Goal: Use online tool/utility: Utilize a website feature to perform a specific function

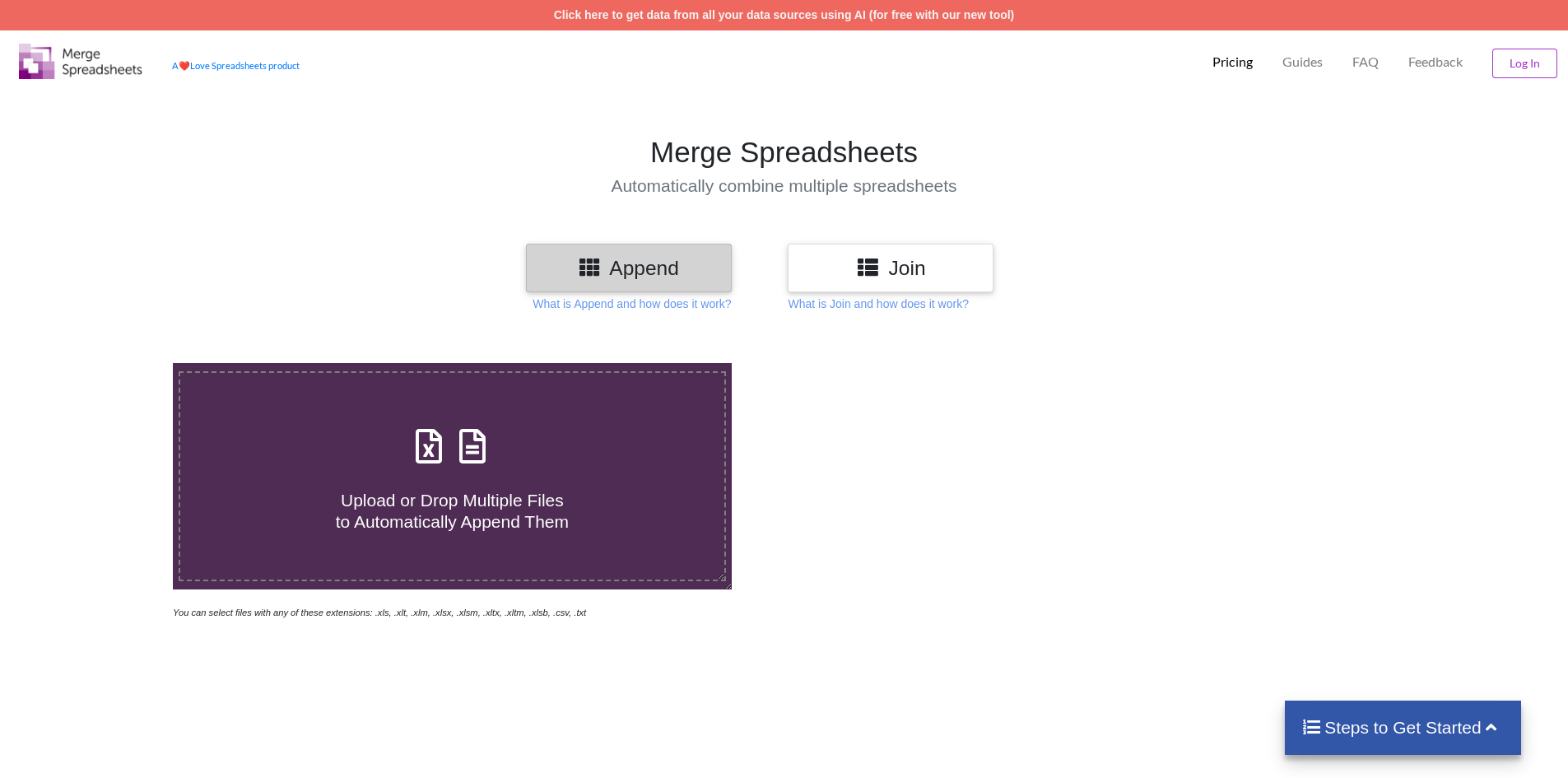
click at [450, 457] on span at bounding box center [452, 447] width 87 height 39
click at [112, 363] on input "Upload or Drop Multiple Files to Automatically Append Them" at bounding box center [112, 363] width 0 height 0
type input "C:\fakepath\Hashim (1).xlsx"
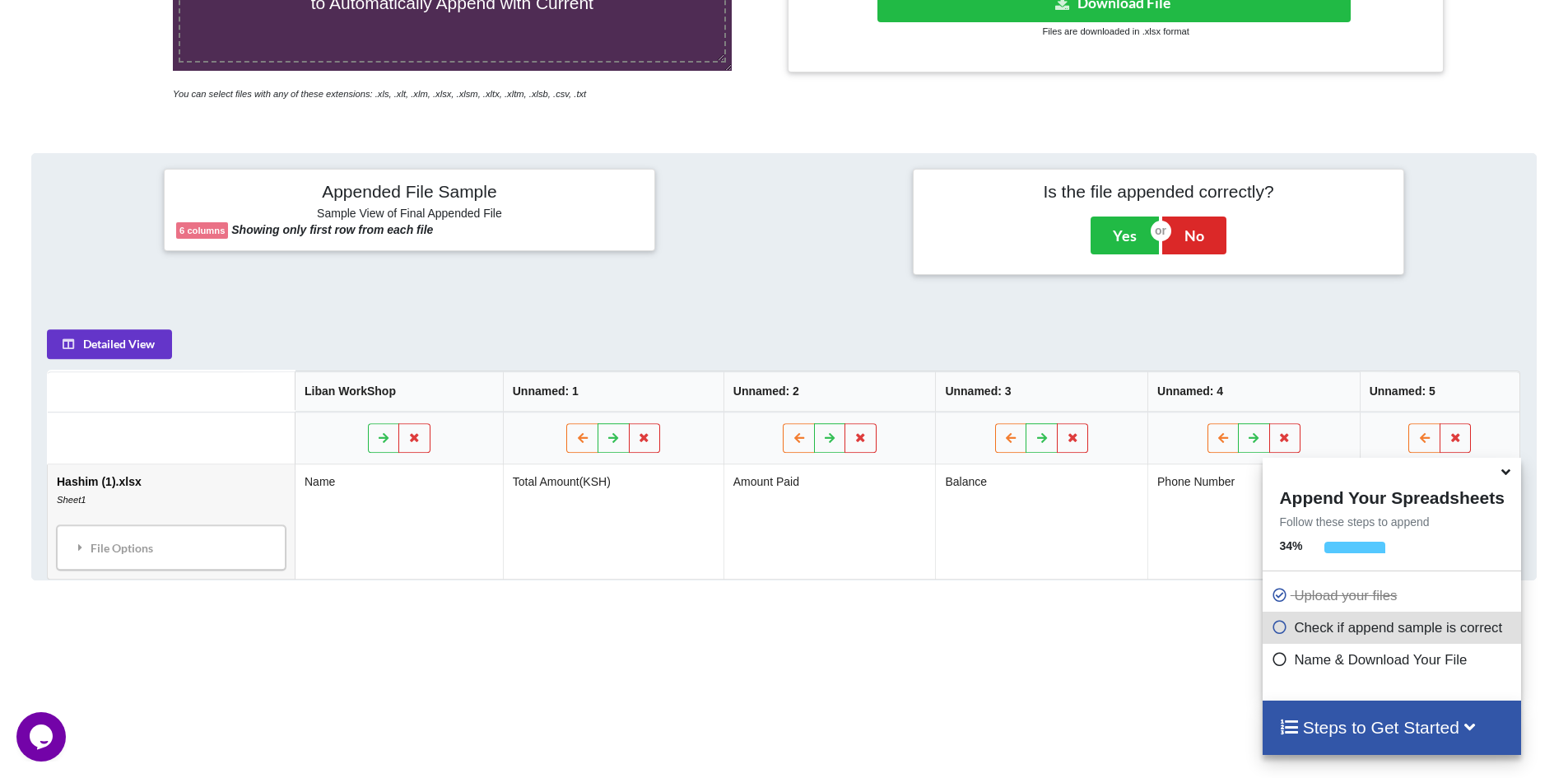
scroll to position [520, 0]
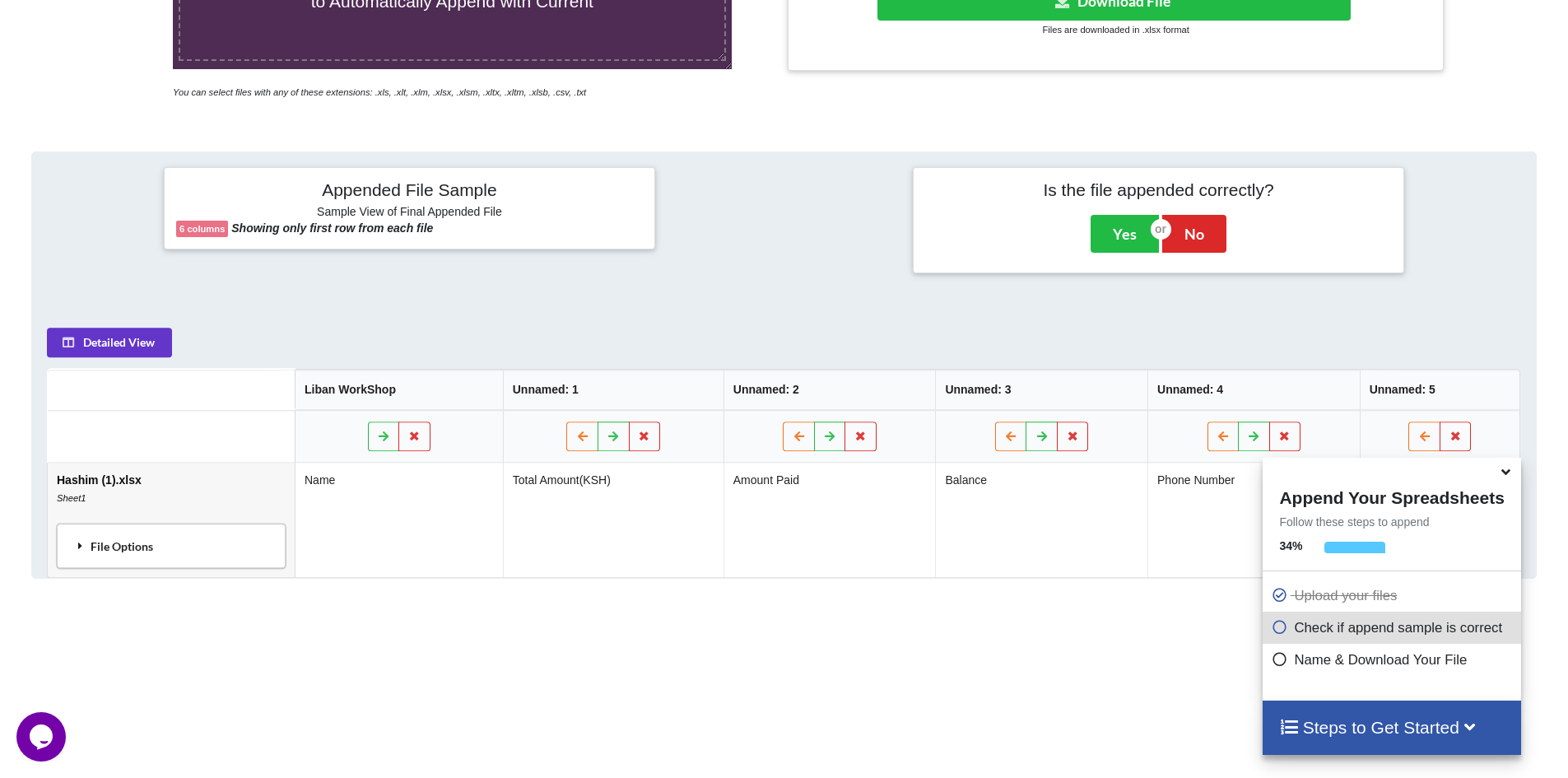
click at [184, 543] on div "File Options" at bounding box center [171, 546] width 219 height 34
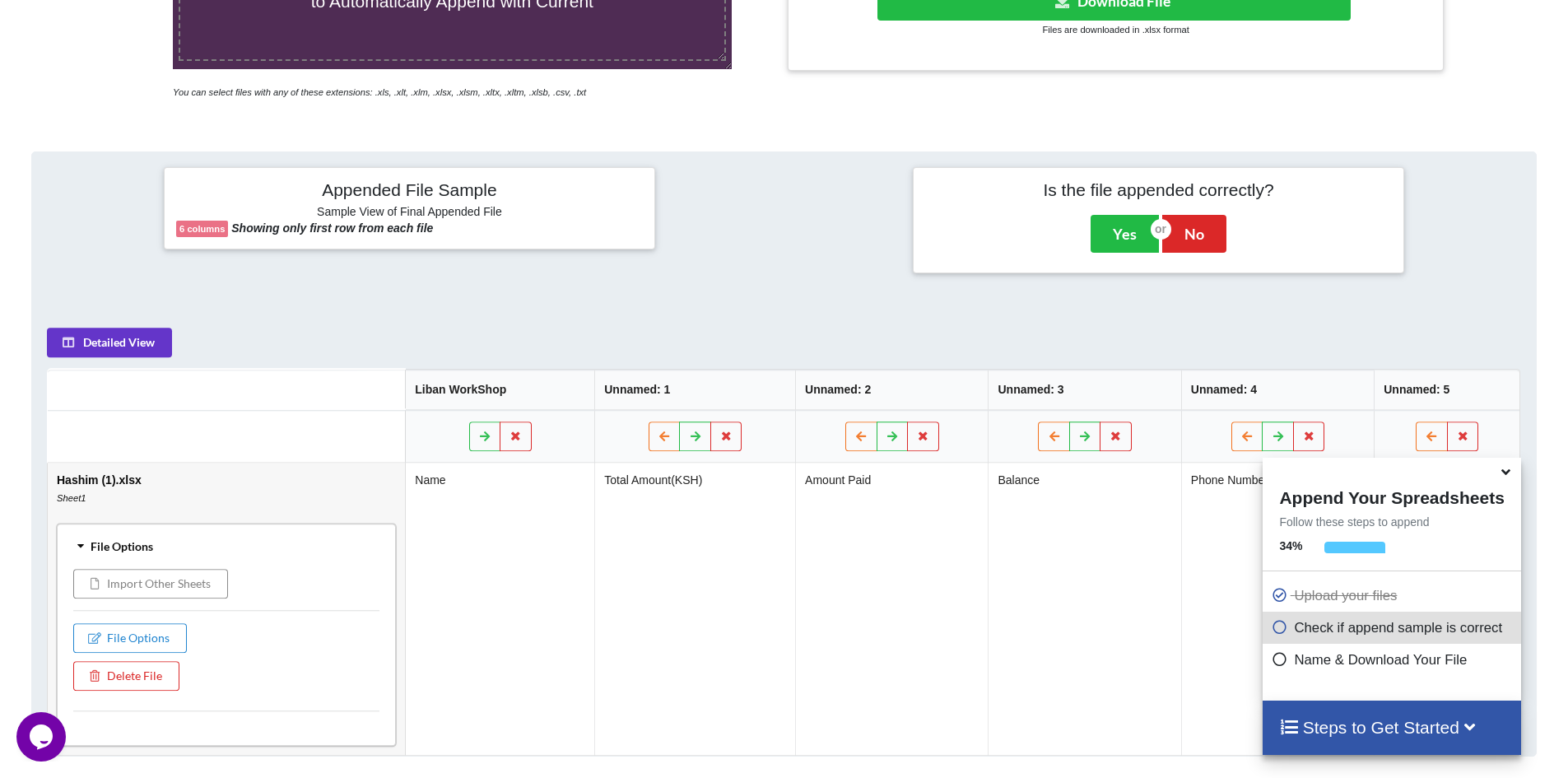
click at [182, 582] on button "Import Other Sheets" at bounding box center [150, 584] width 155 height 30
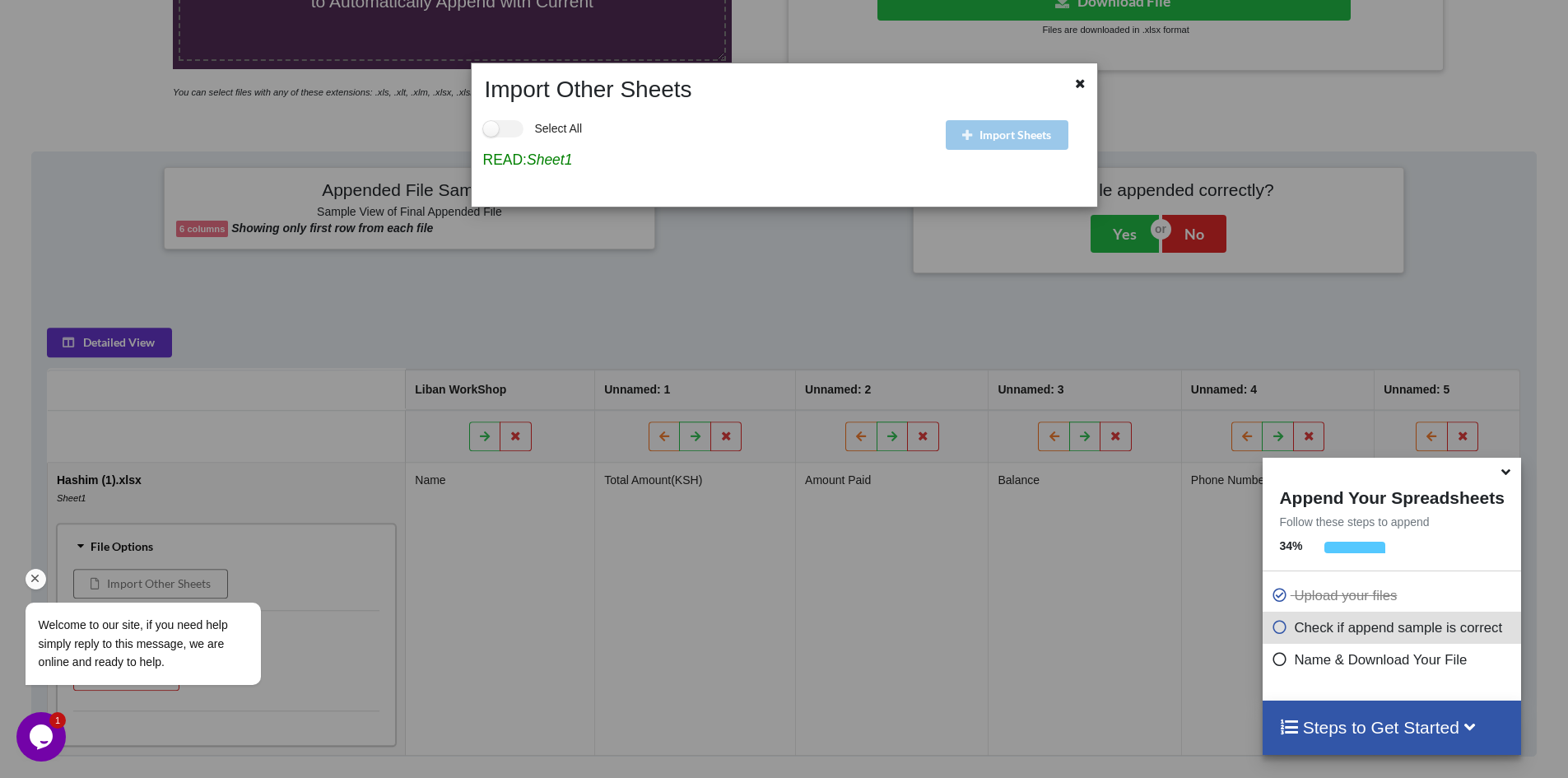
click at [37, 580] on icon "Chat attention grabber" at bounding box center [35, 579] width 14 height 14
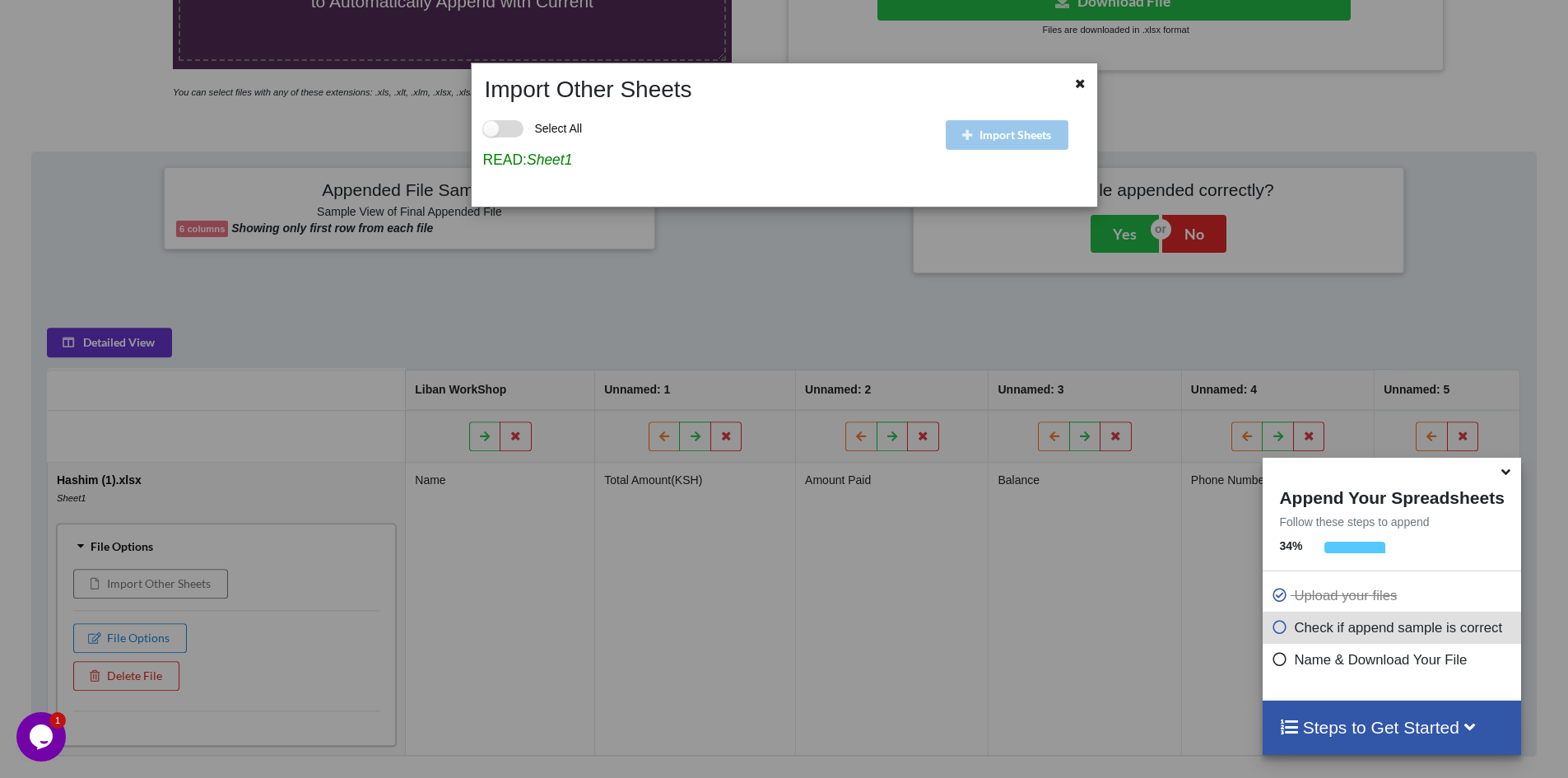
click at [509, 126] on label "Select All" at bounding box center [533, 129] width 100 height 17
checkbox input "true"
click at [1014, 139] on div "Import Sheets" at bounding box center [1019, 148] width 155 height 91
click at [1077, 84] on icon at bounding box center [1080, 81] width 14 height 12
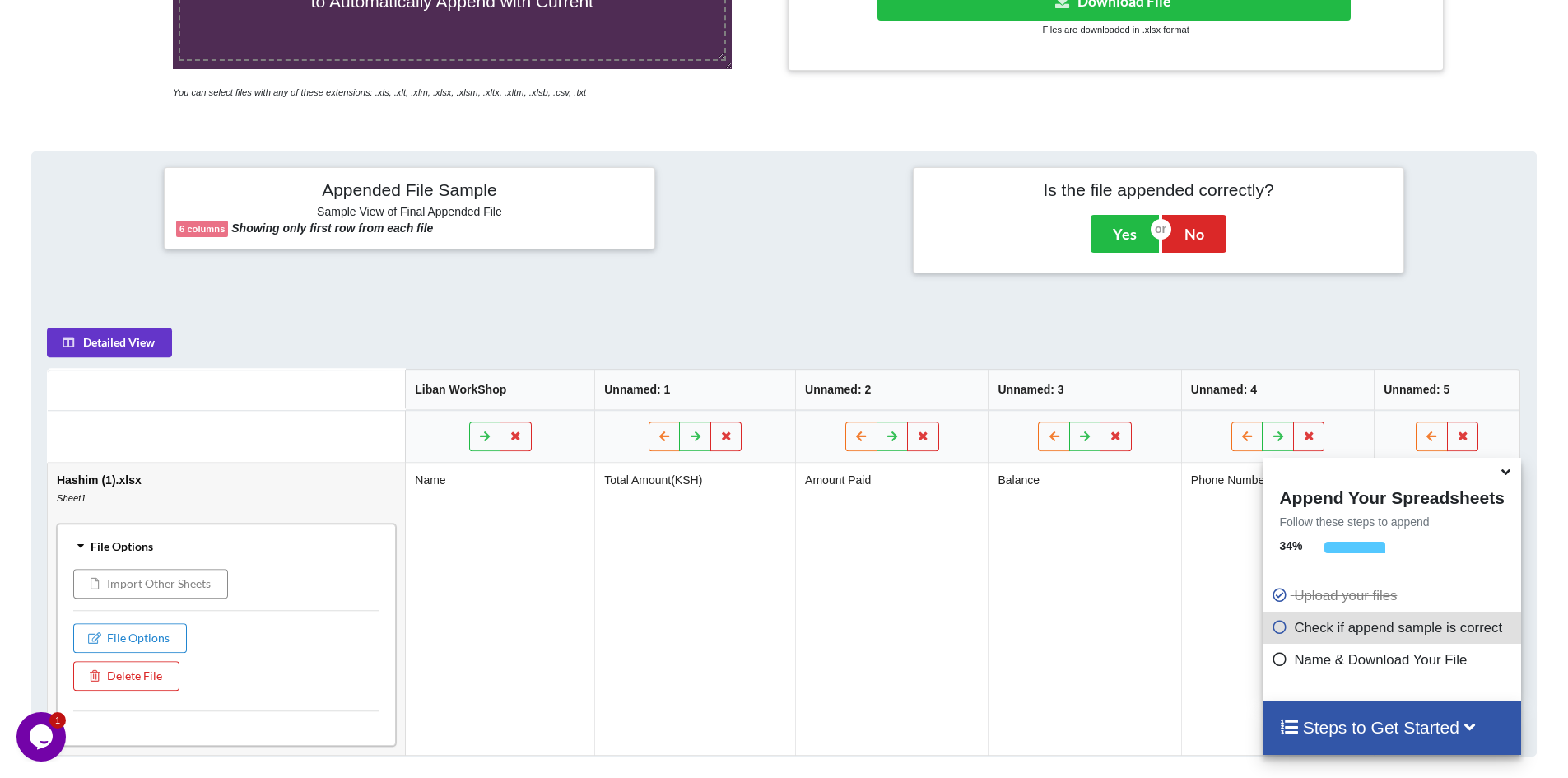
click at [162, 586] on button "Import Other Sheets" at bounding box center [150, 584] width 155 height 30
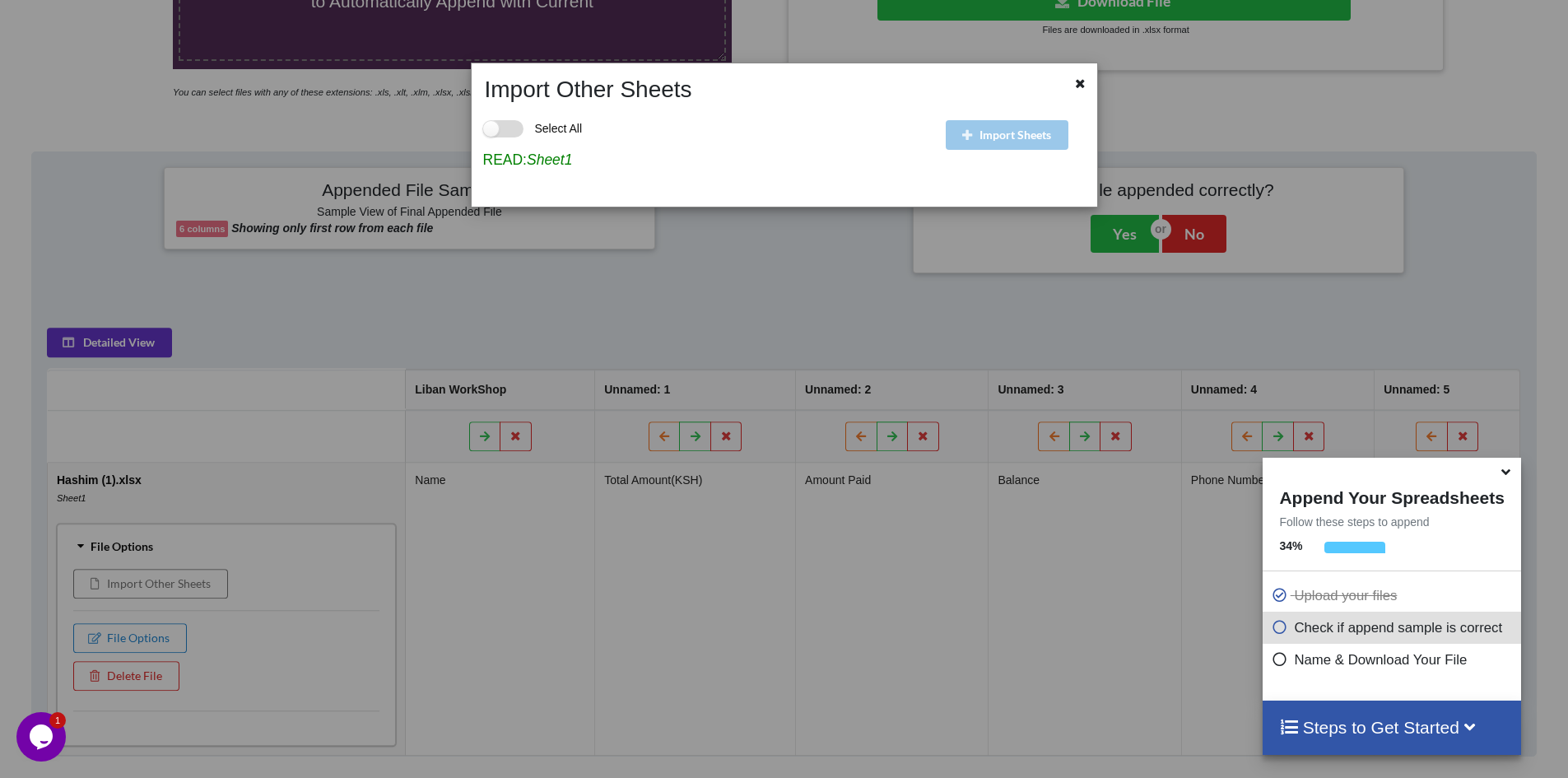
click at [503, 135] on label "Select All" at bounding box center [533, 129] width 100 height 17
checkbox input "true"
drag, startPoint x: 545, startPoint y: 163, endPoint x: 886, endPoint y: 122, distance: 343.5
click at [545, 161] on icon "Sheet1" at bounding box center [549, 159] width 45 height 16
click at [1080, 87] on icon at bounding box center [1080, 81] width 14 height 12
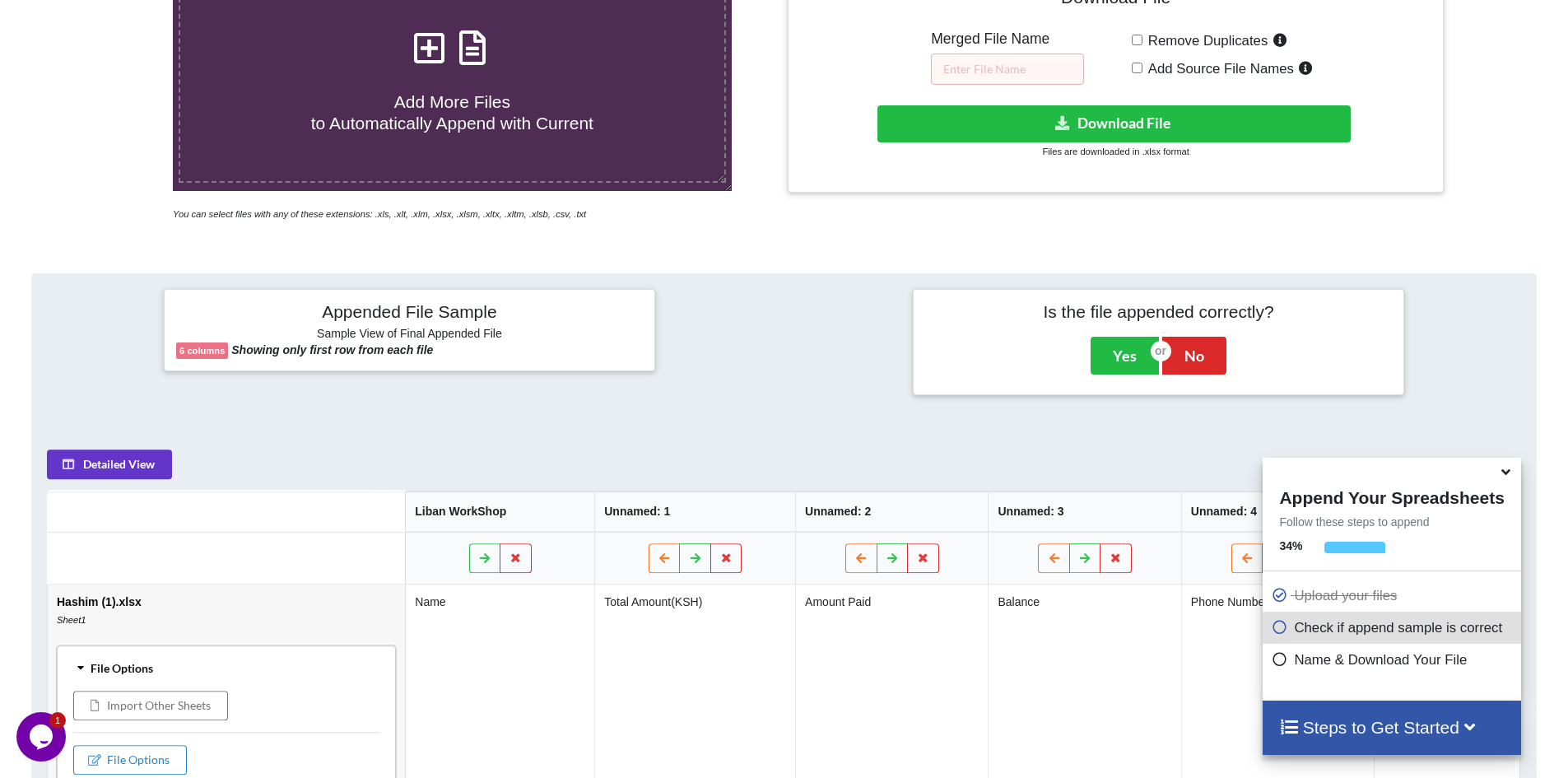
scroll to position [274, 0]
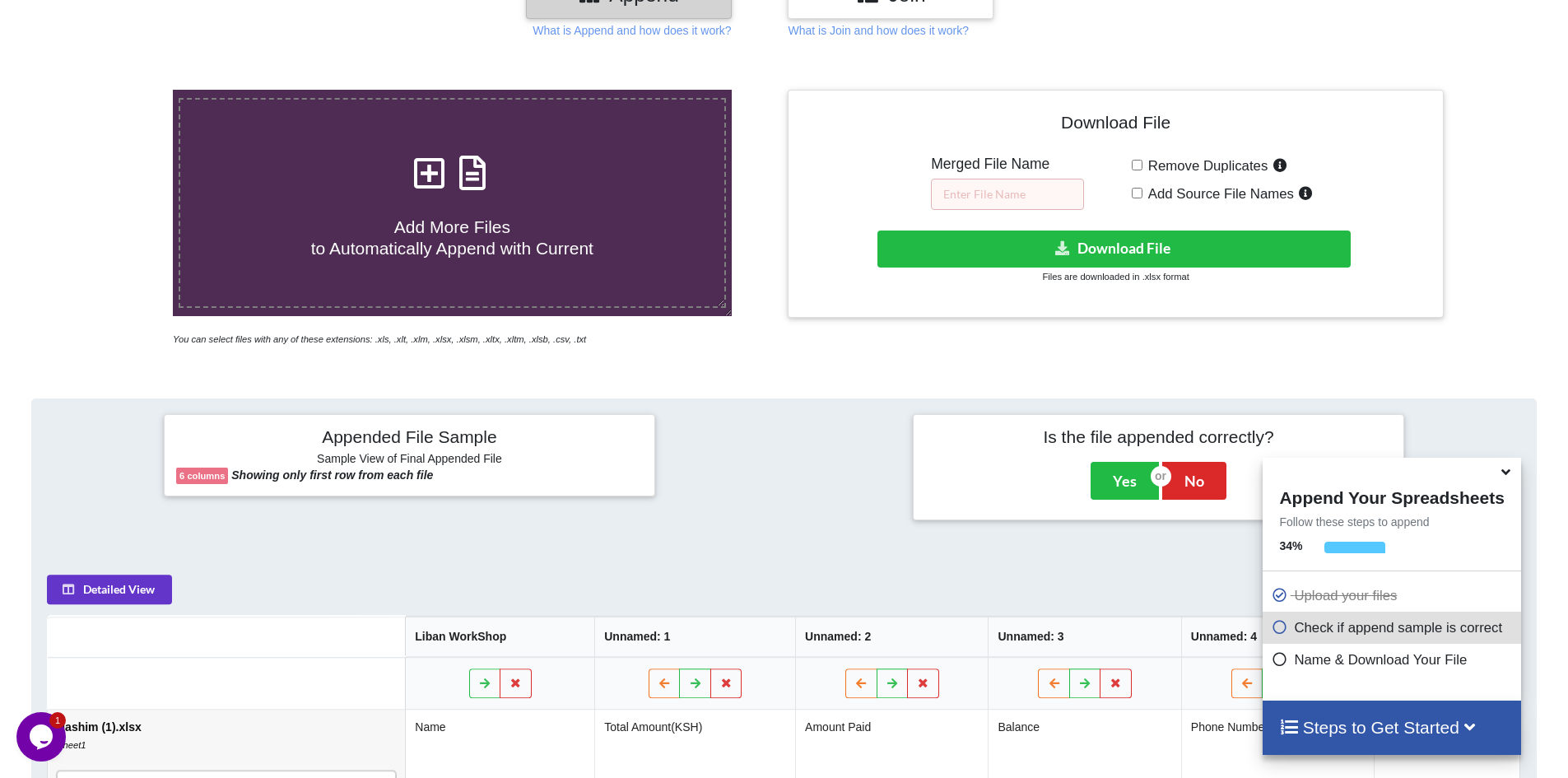
click at [437, 174] on icon at bounding box center [429, 165] width 41 height 34
click at [112, 90] on input "Add More Files to Automatically Append with Current" at bounding box center [112, 90] width 0 height 0
type input "C:\fakepath\[PERSON_NAME].xlsx"
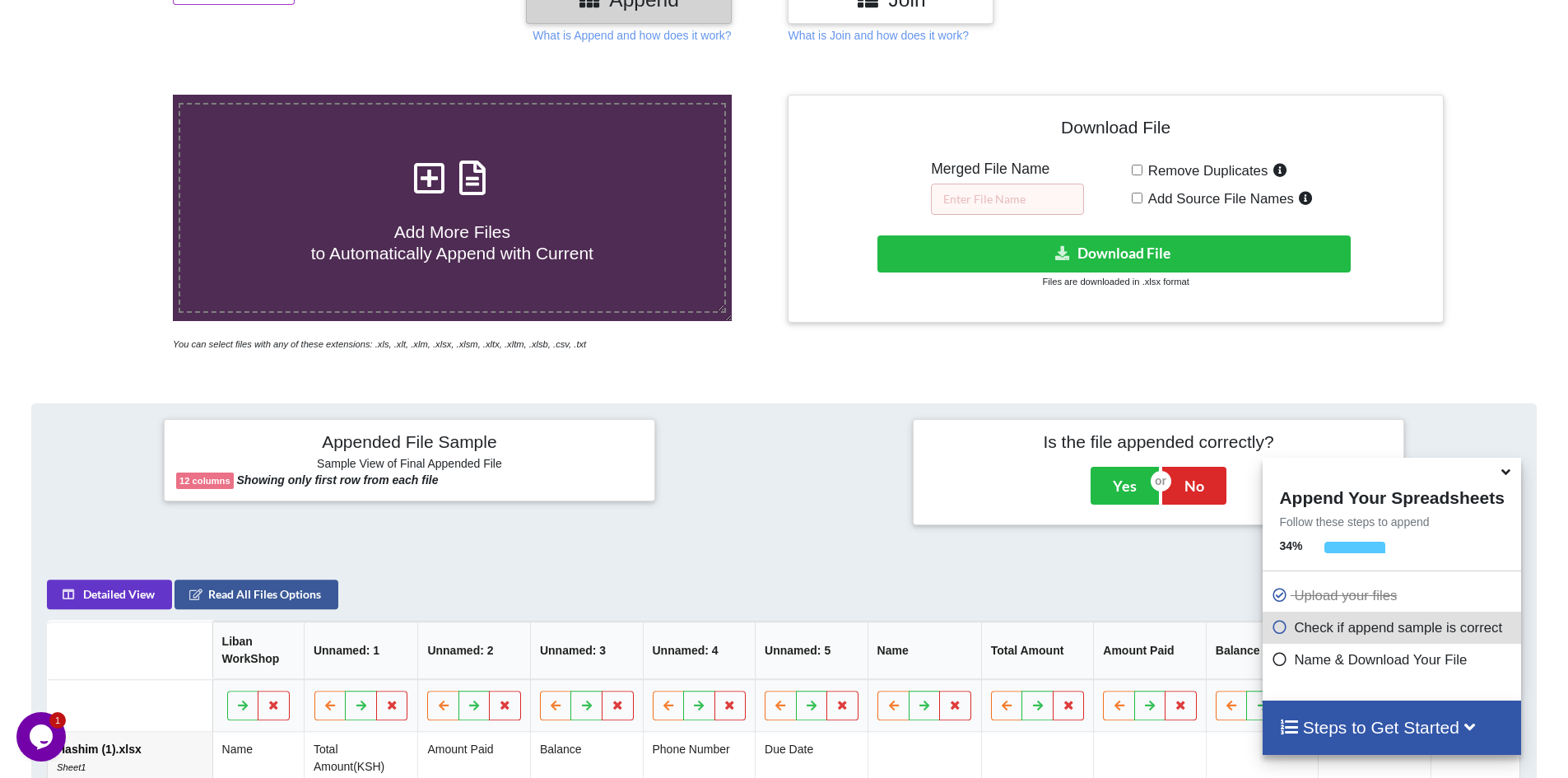
scroll to position [260, 0]
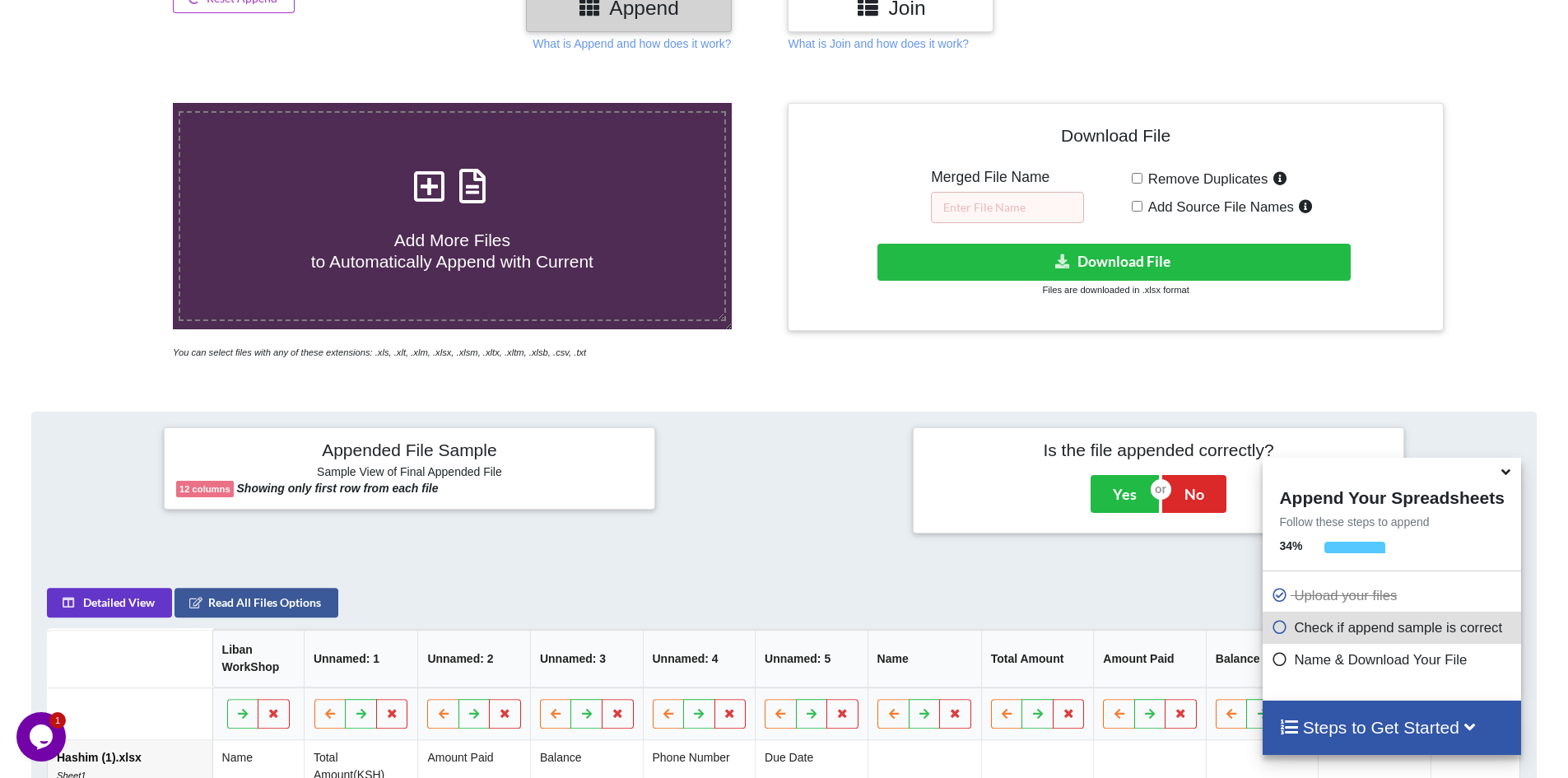
click at [1139, 179] on input "Remove Duplicates" at bounding box center [1137, 178] width 11 height 11
checkbox input "true"
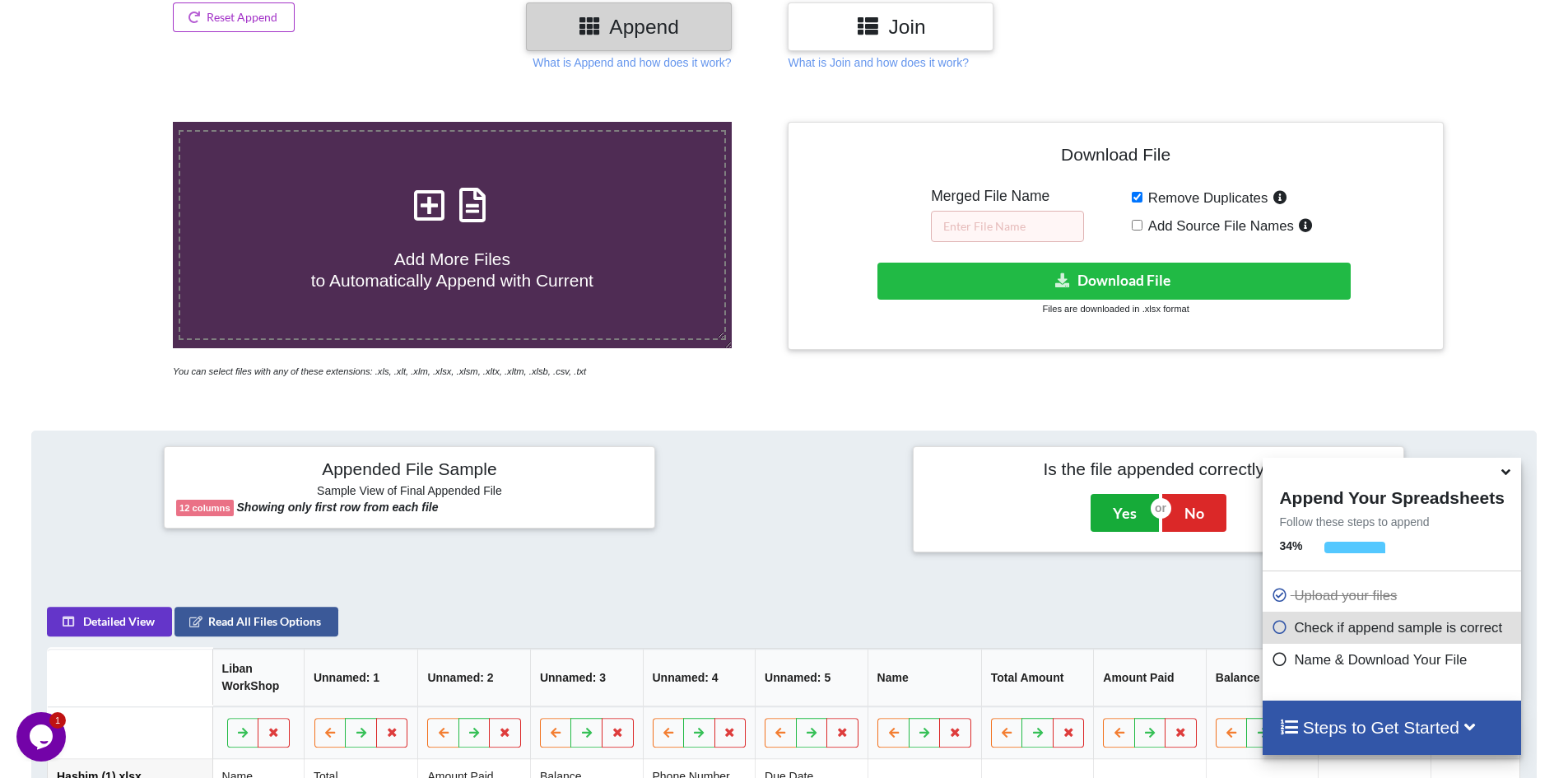
scroll to position [174, 0]
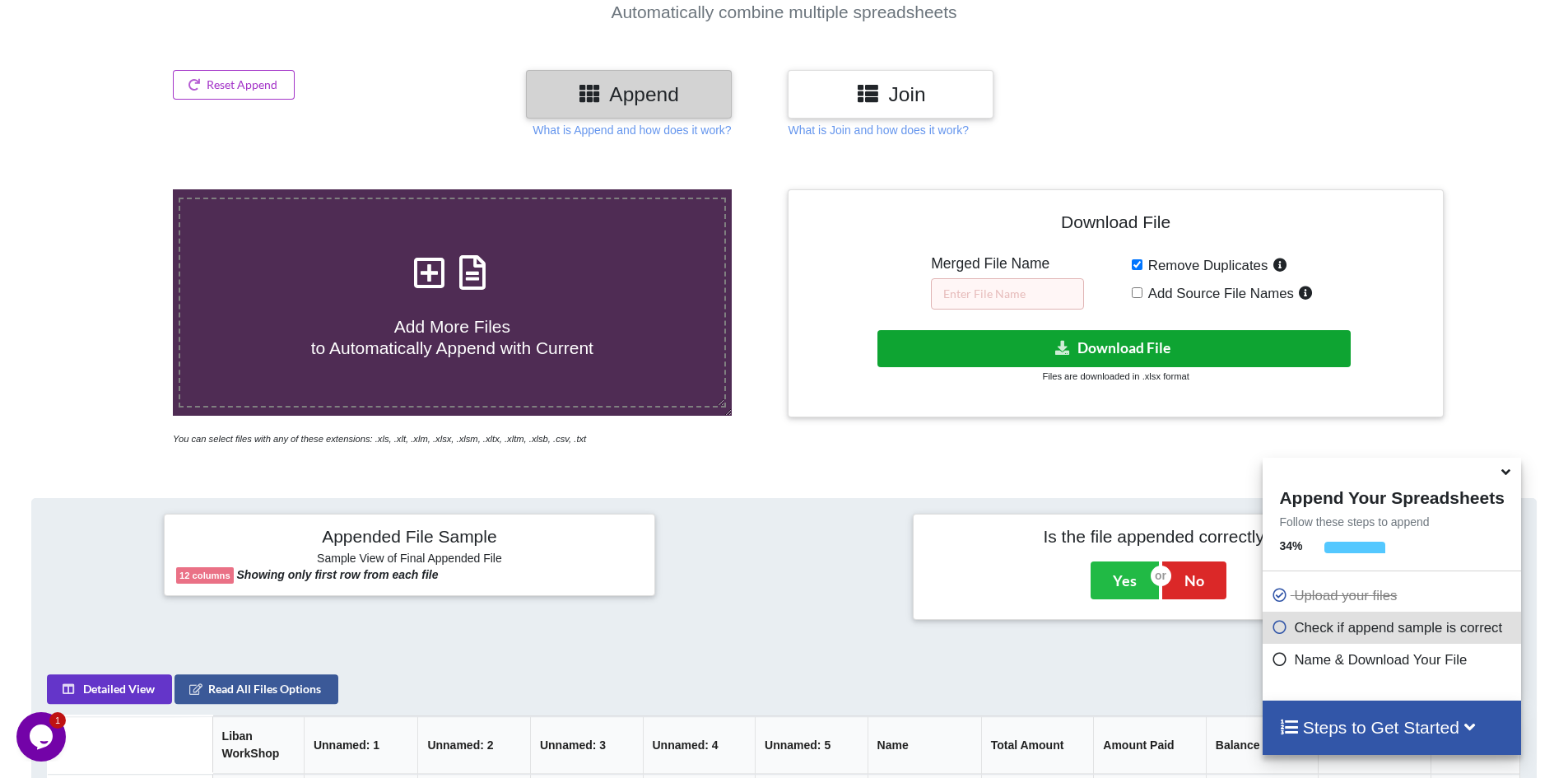
click at [1107, 346] on button "Download File" at bounding box center [1114, 348] width 473 height 37
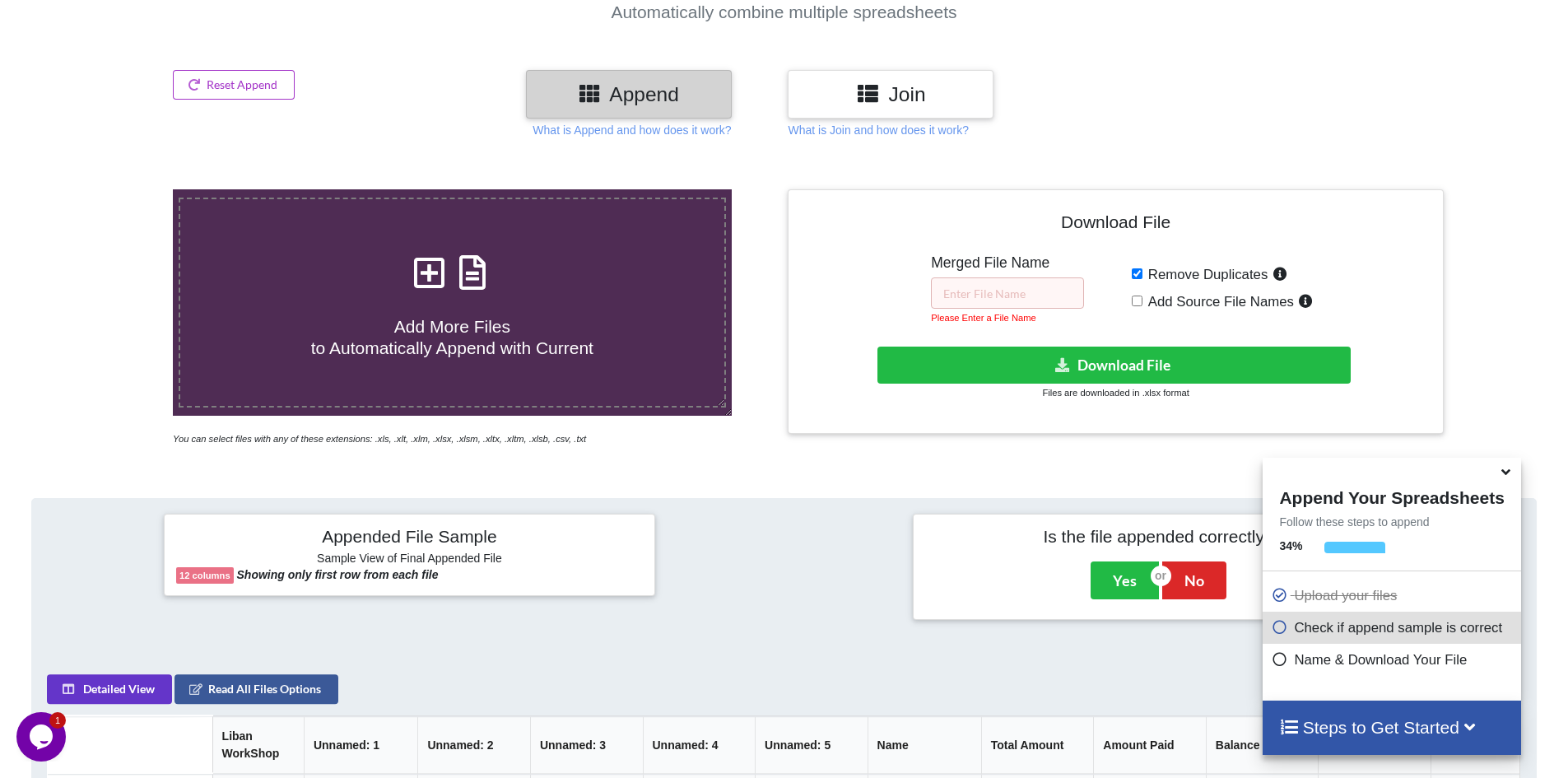
click at [1176, 77] on div "Join" at bounding box center [982, 95] width 390 height 49
click at [1006, 297] on input "text" at bounding box center [1007, 293] width 153 height 32
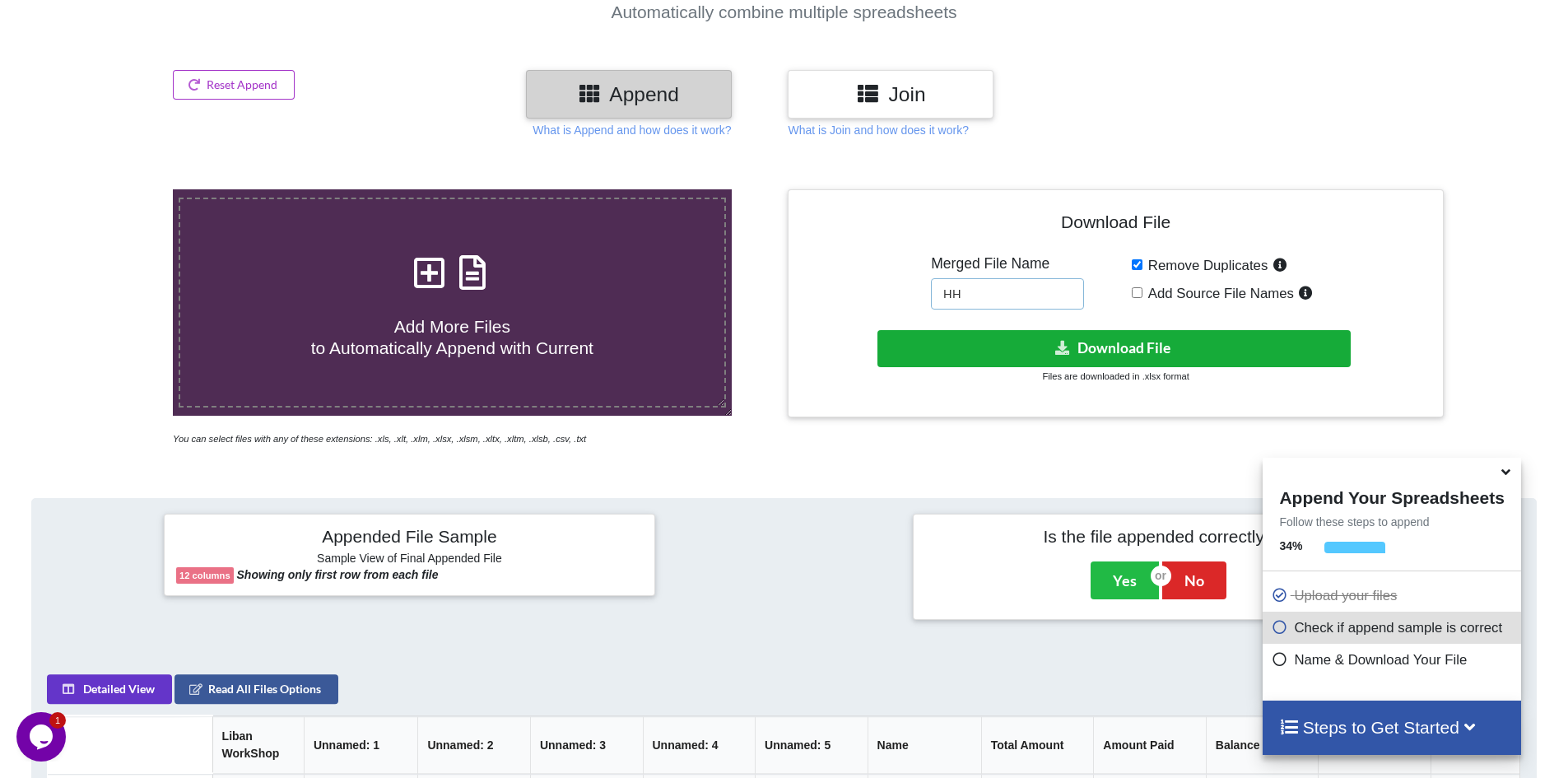
type input "HH"
click at [1135, 348] on button "Download File" at bounding box center [1114, 348] width 473 height 37
